Goal: Task Accomplishment & Management: Manage account settings

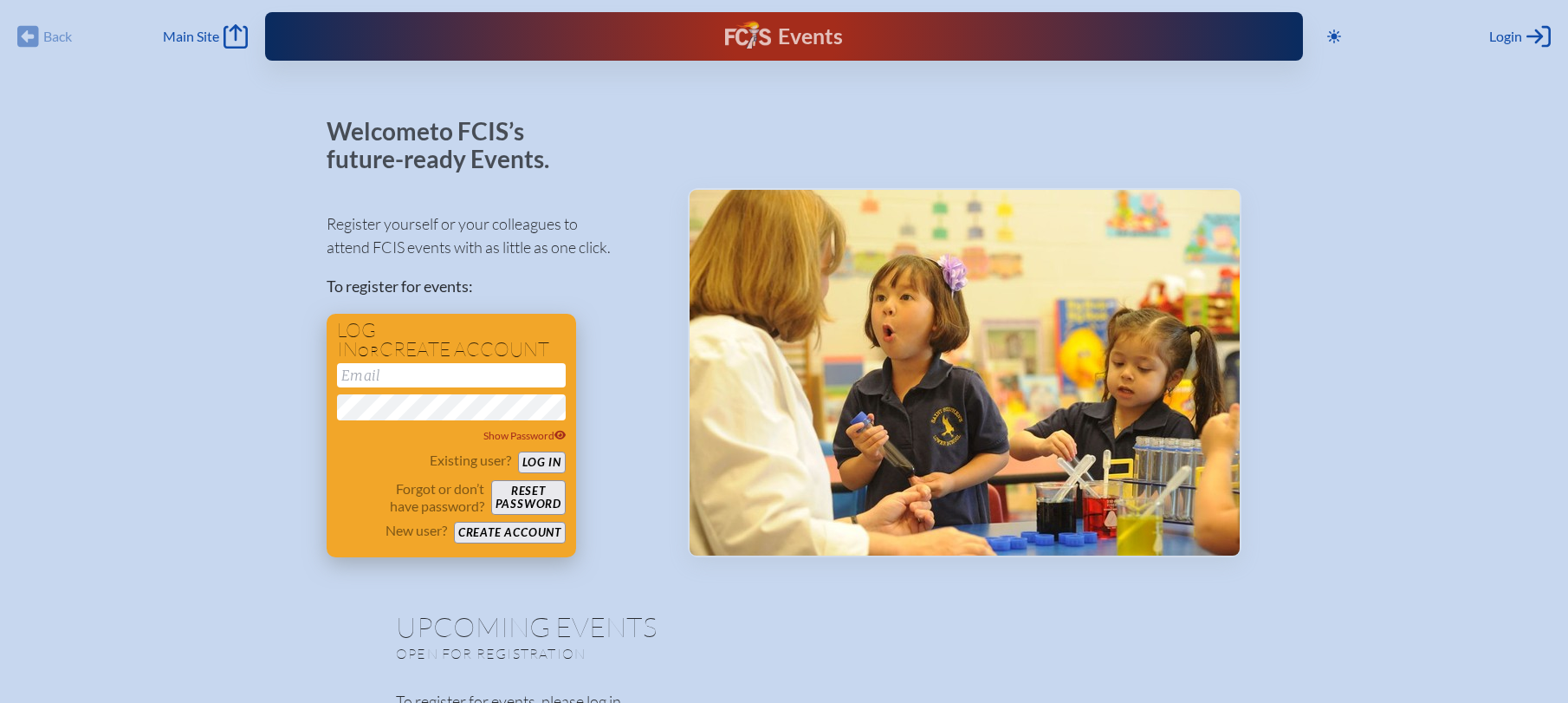
click at [433, 376] on input "email" at bounding box center [452, 375] width 228 height 24
type input "[EMAIL_ADDRESS][DOMAIN_NAME]"
click at [1505, 29] on span "Login" at bounding box center [1506, 36] width 33 height 17
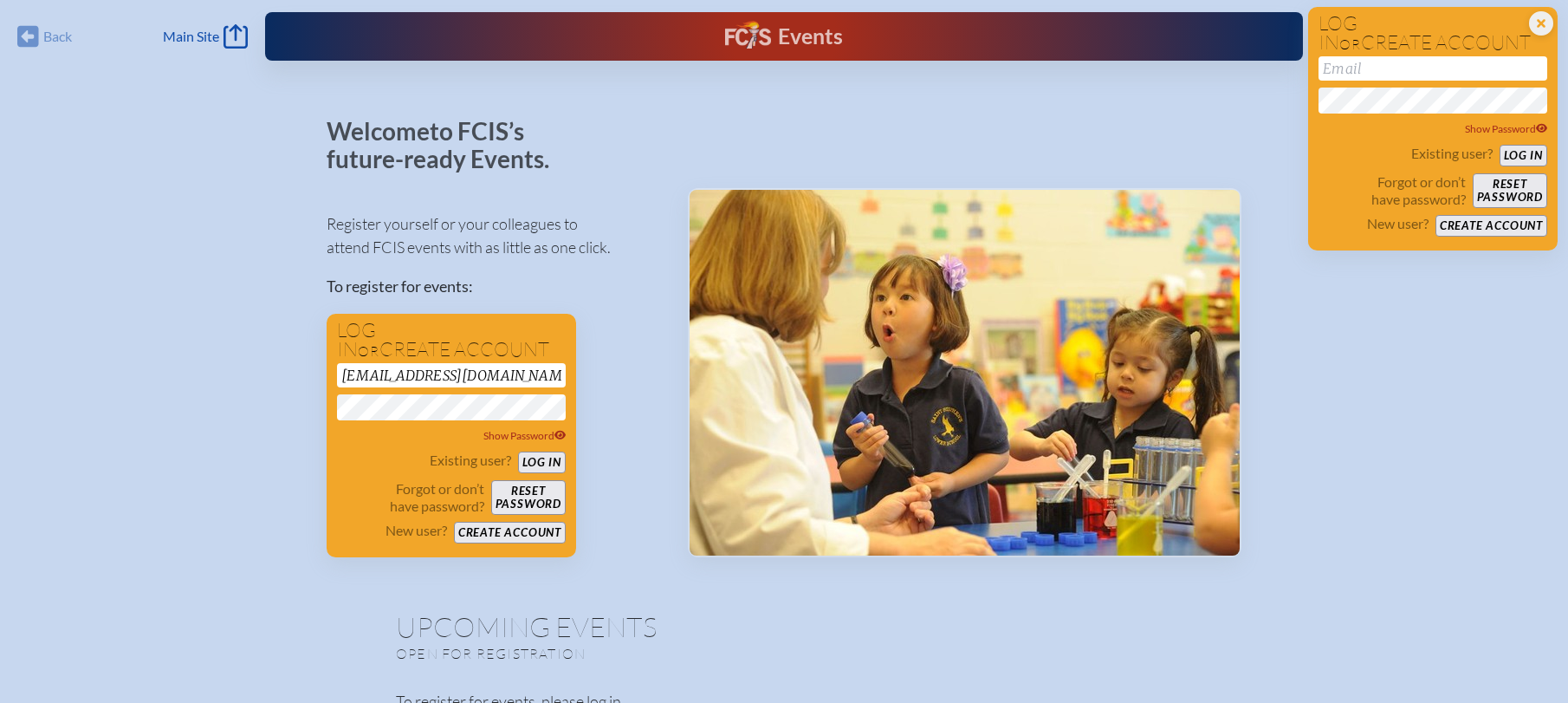
click at [534, 433] on span "Show Password" at bounding box center [524, 436] width 83 height 13
click at [539, 461] on button "Log in" at bounding box center [542, 463] width 48 height 22
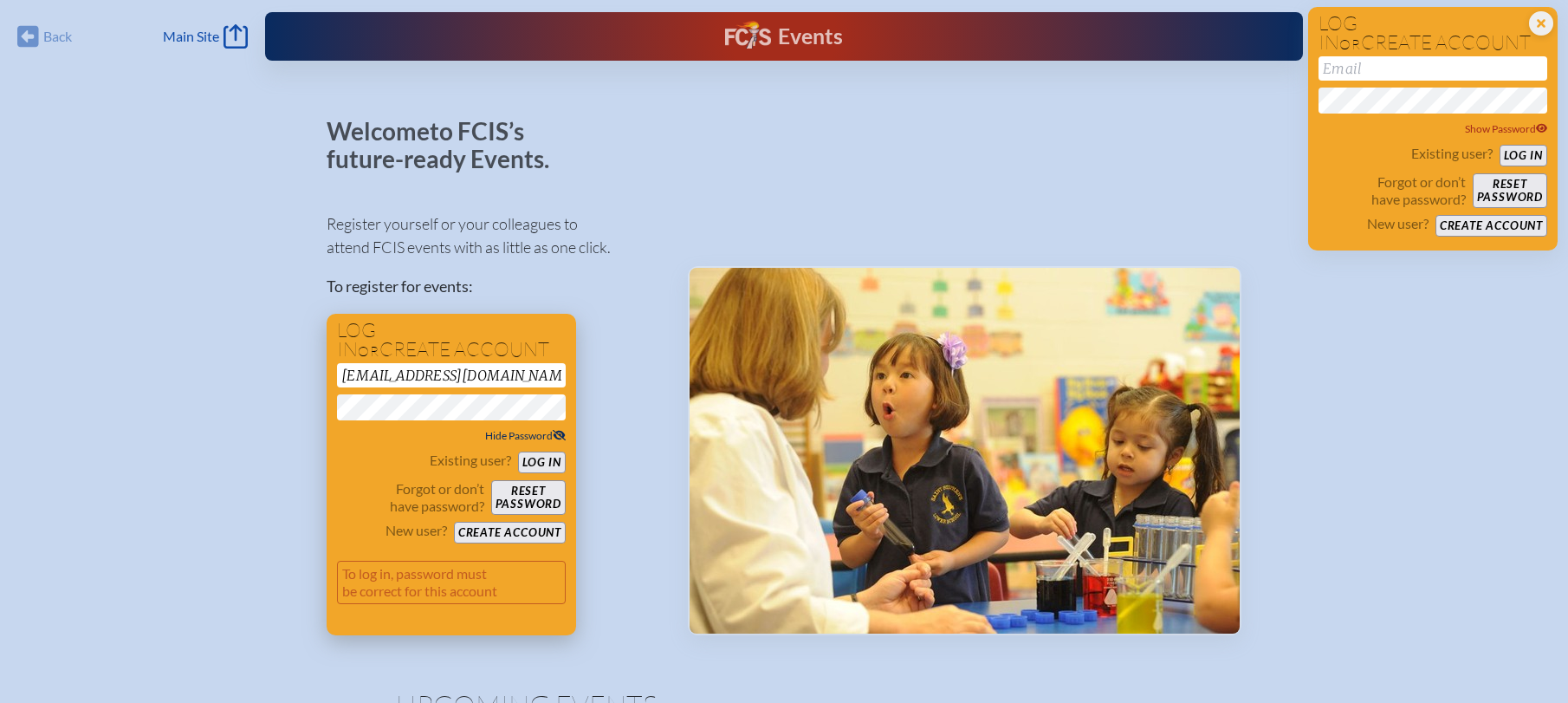
click at [537, 485] on button "Reset password" at bounding box center [528, 498] width 75 height 35
click at [1519, 186] on button "Reset password" at bounding box center [1510, 191] width 75 height 35
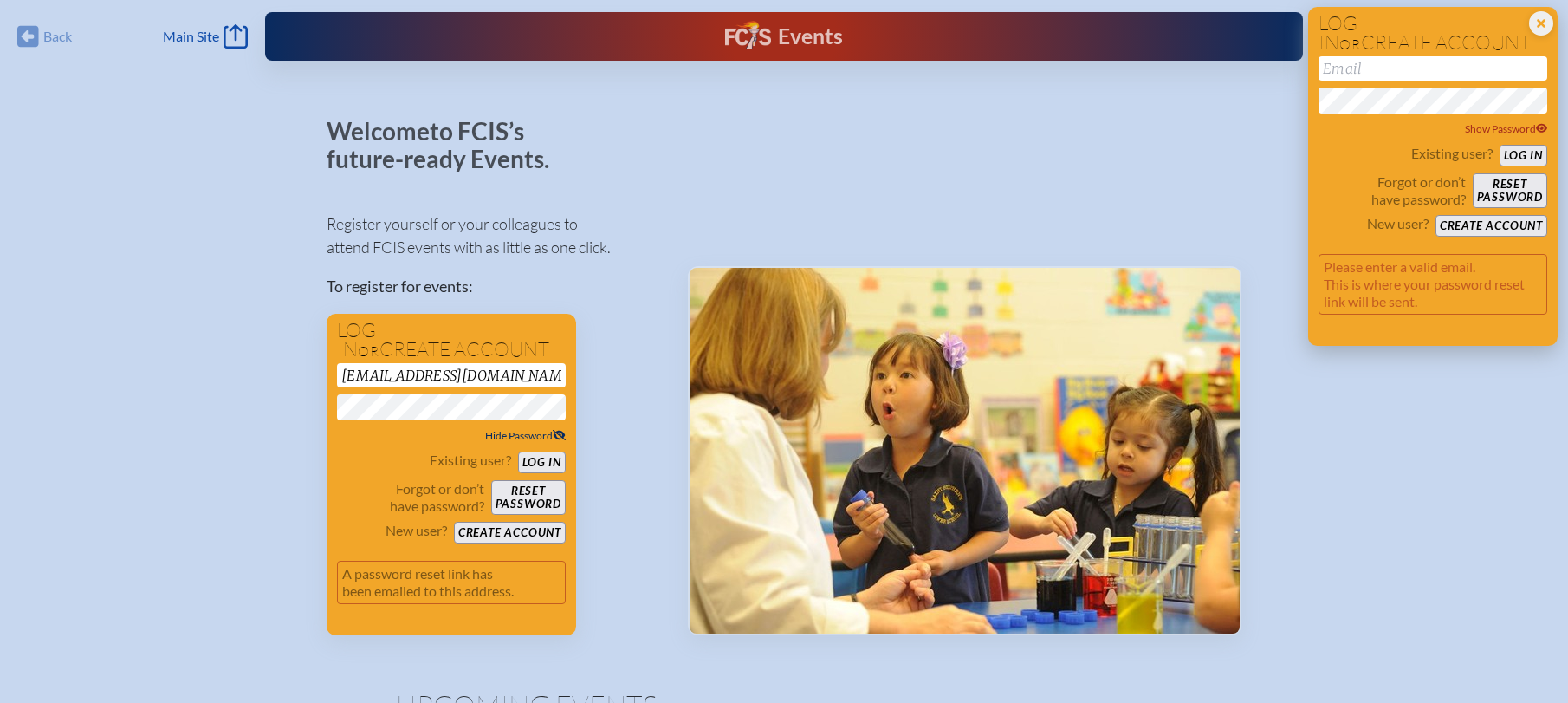
click at [1409, 66] on input "email" at bounding box center [1433, 68] width 228 height 24
type input "[EMAIL_ADDRESS][DOMAIN_NAME]"
click at [1519, 181] on button "Reset password" at bounding box center [1510, 191] width 75 height 35
